Goal: Transaction & Acquisition: Purchase product/service

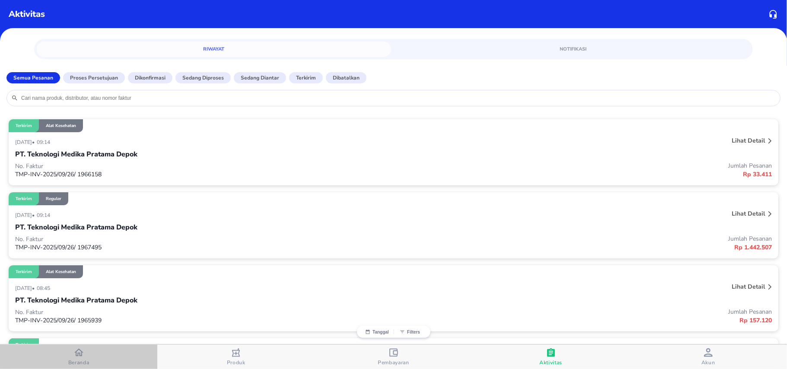
click at [80, 358] on div "button" at bounding box center [78, 353] width 9 height 11
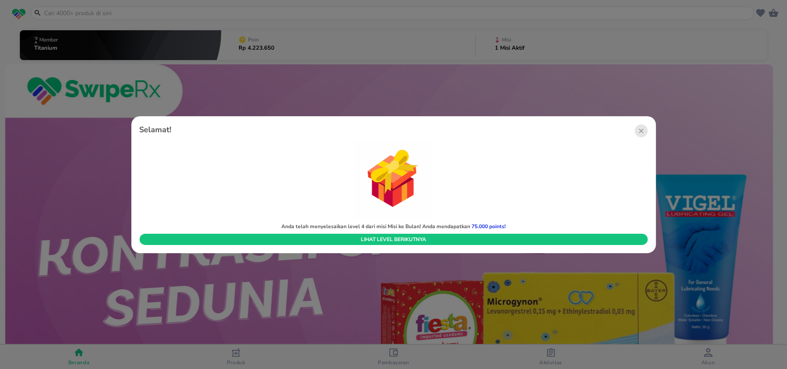
click at [195, 18] on div at bounding box center [393, 184] width 787 height 369
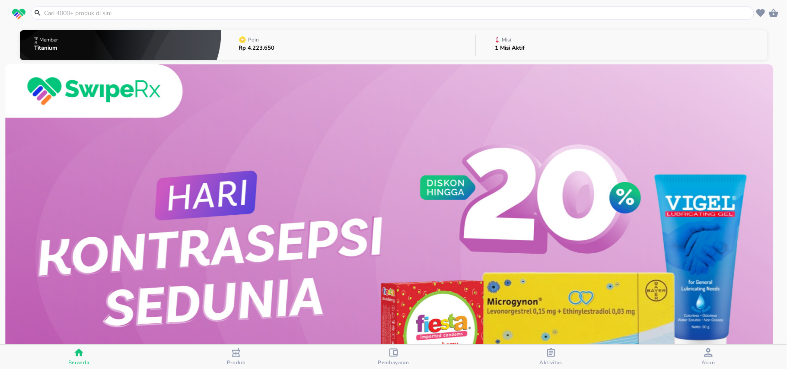
click at [195, 18] on div at bounding box center [393, 184] width 787 height 369
click at [189, 13] on input "text" at bounding box center [397, 13] width 709 height 9
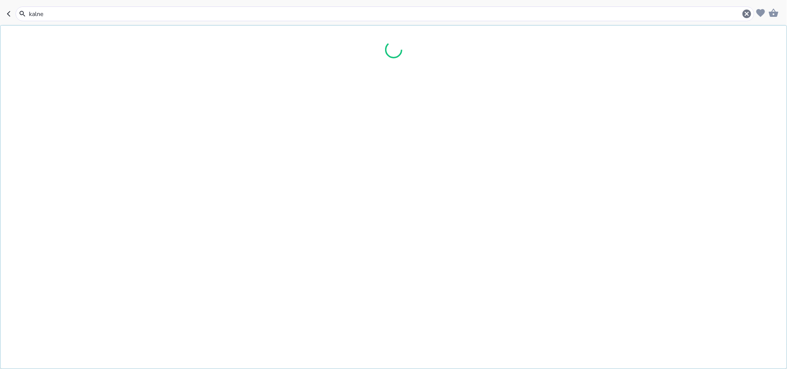
type input "kalnex"
